Goal: Navigation & Orientation: Find specific page/section

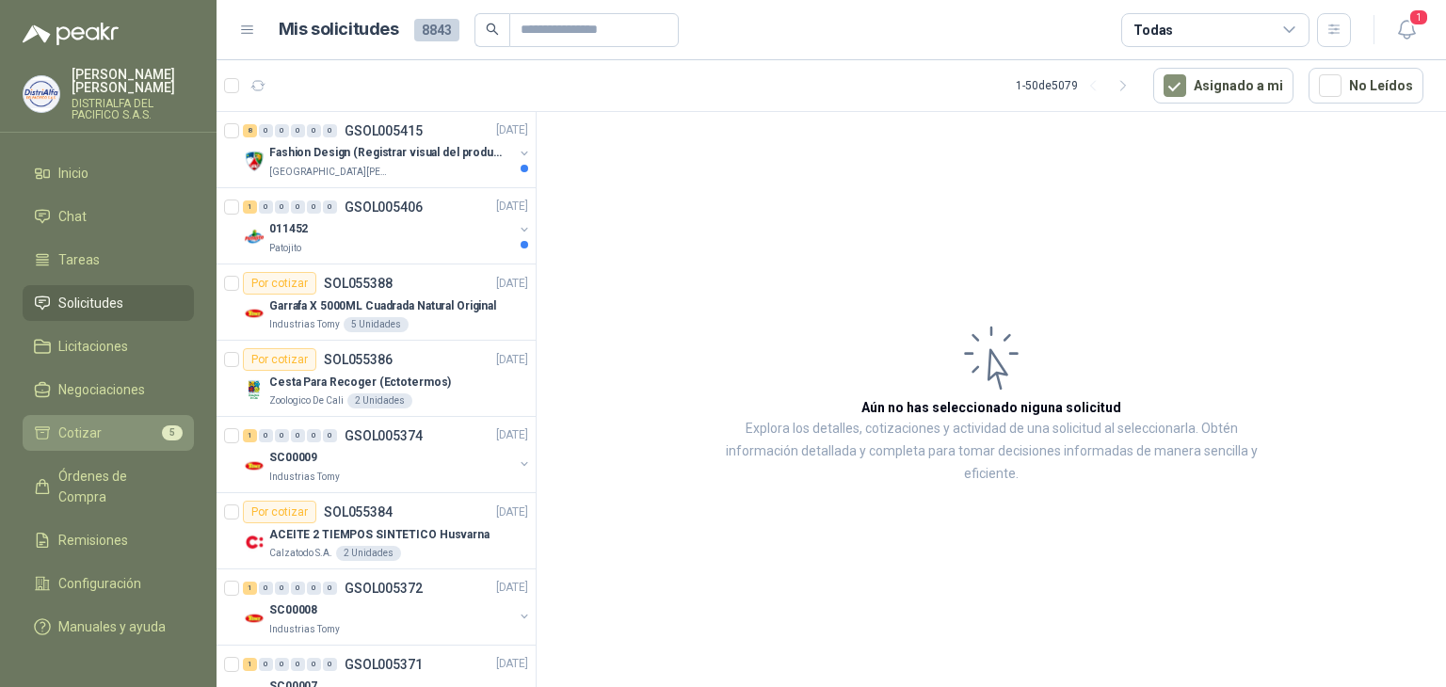
click at [118, 417] on link "Cotizar 5" at bounding box center [108, 433] width 171 height 36
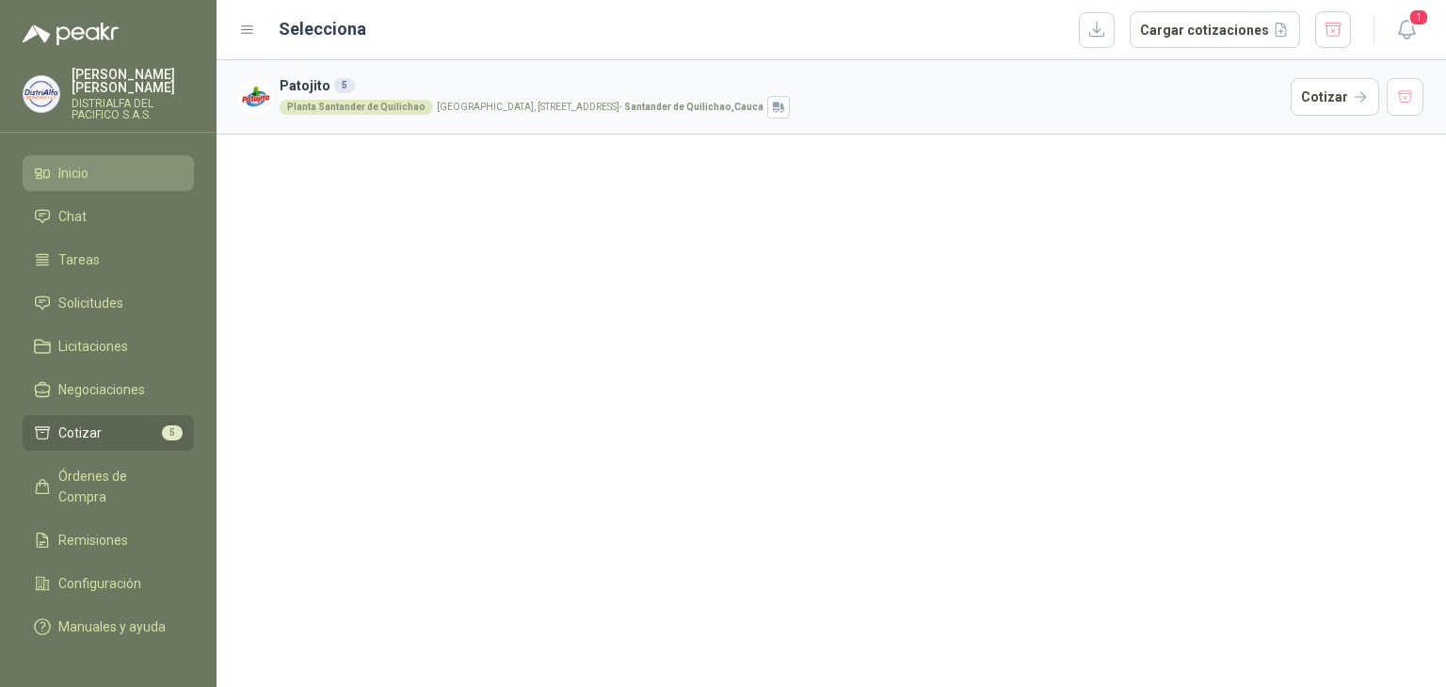
click at [114, 161] on link "Inicio" at bounding box center [108, 173] width 171 height 36
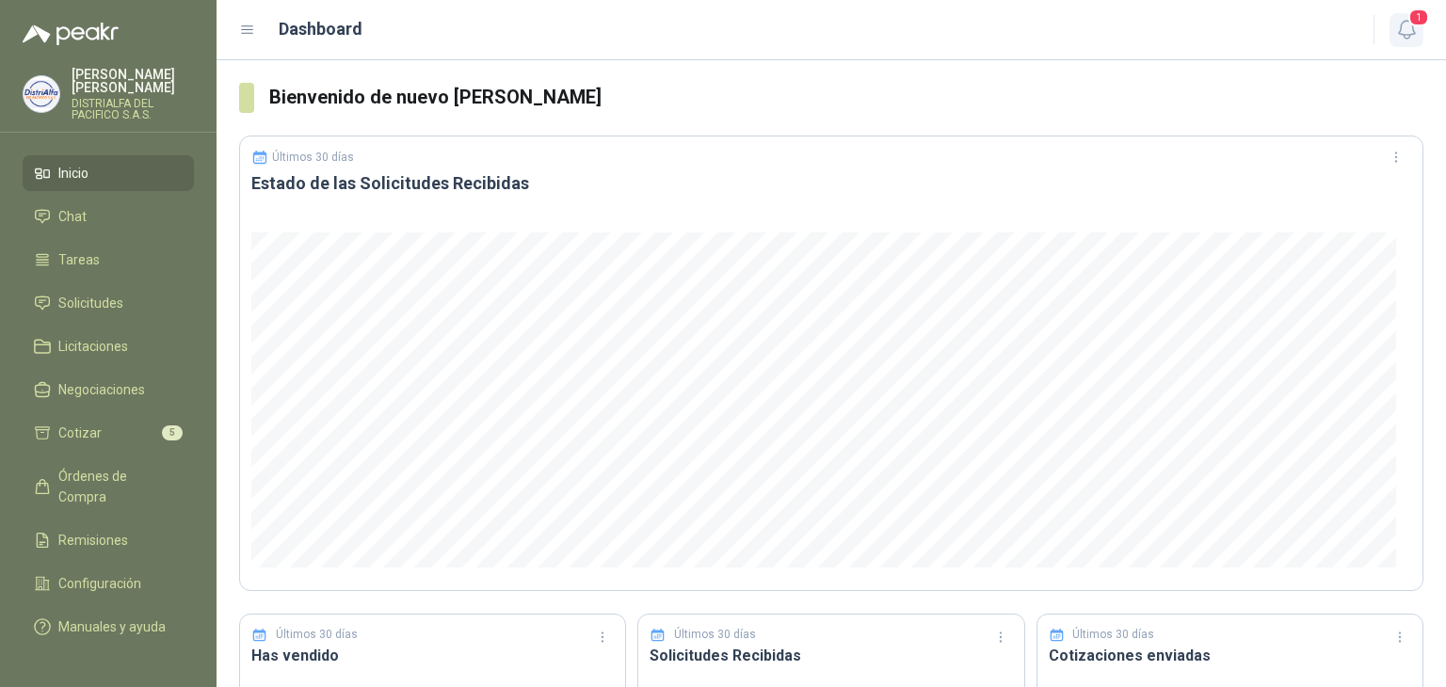
click at [1418, 22] on span "1" at bounding box center [1419, 17] width 21 height 18
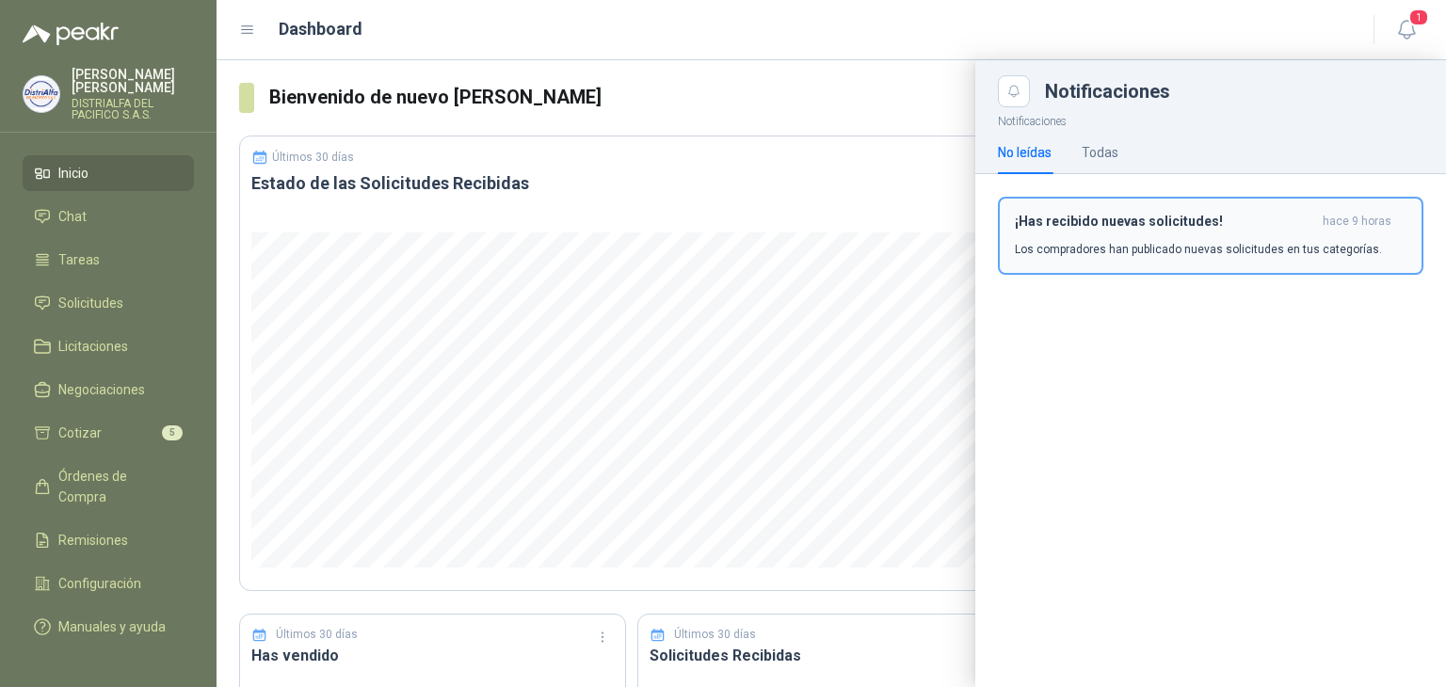
click at [1185, 224] on h3 "¡Has recibido nuevas solicitudes!" at bounding box center [1165, 222] width 300 height 16
